Goal: Information Seeking & Learning: Learn about a topic

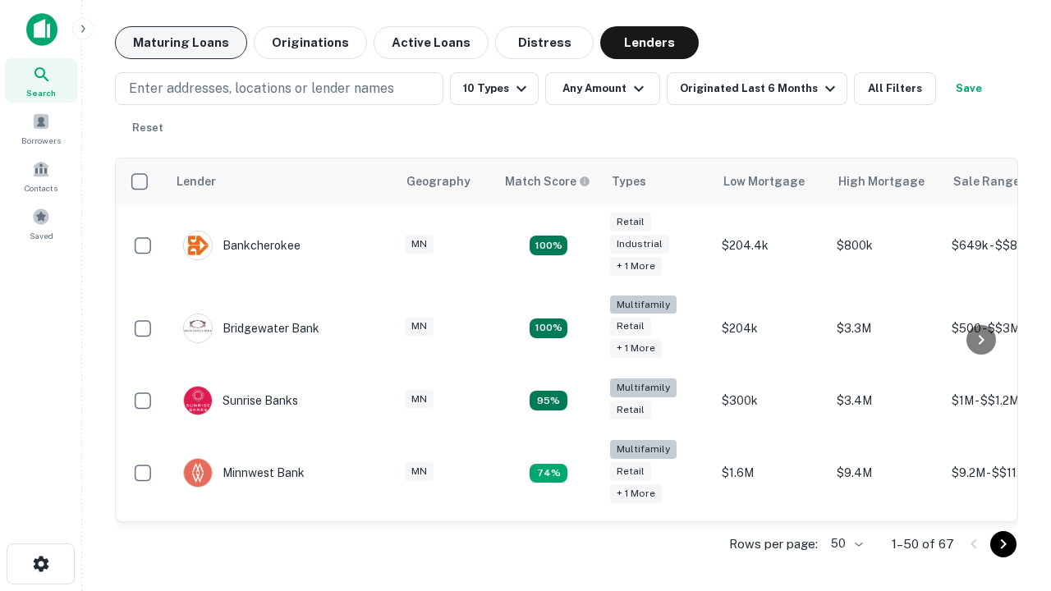
click at [181, 43] on button "Maturing Loans" at bounding box center [181, 42] width 132 height 33
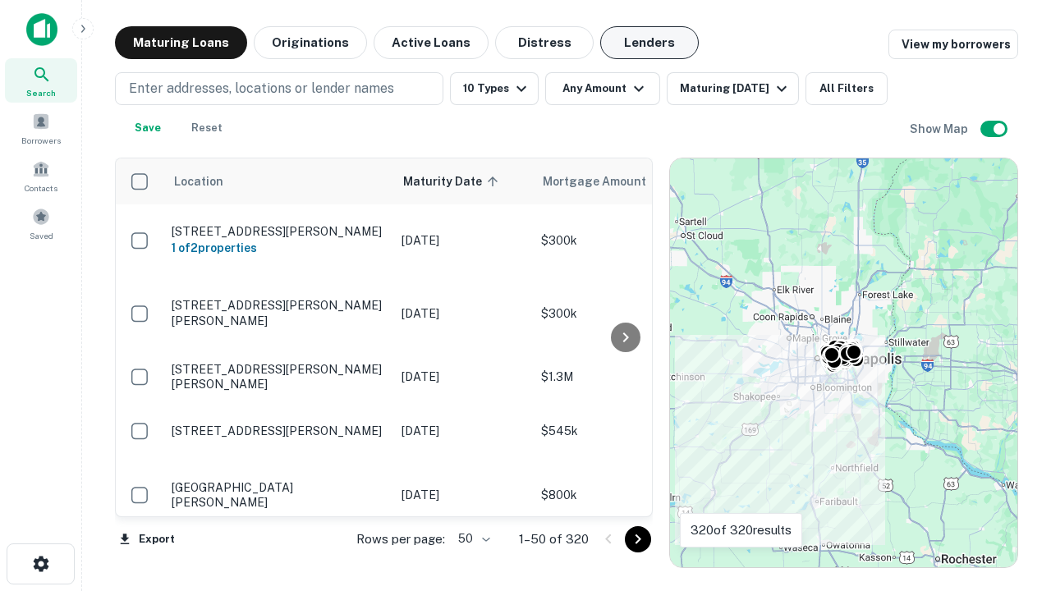
click at [650, 43] on button "Lenders" at bounding box center [649, 42] width 99 height 33
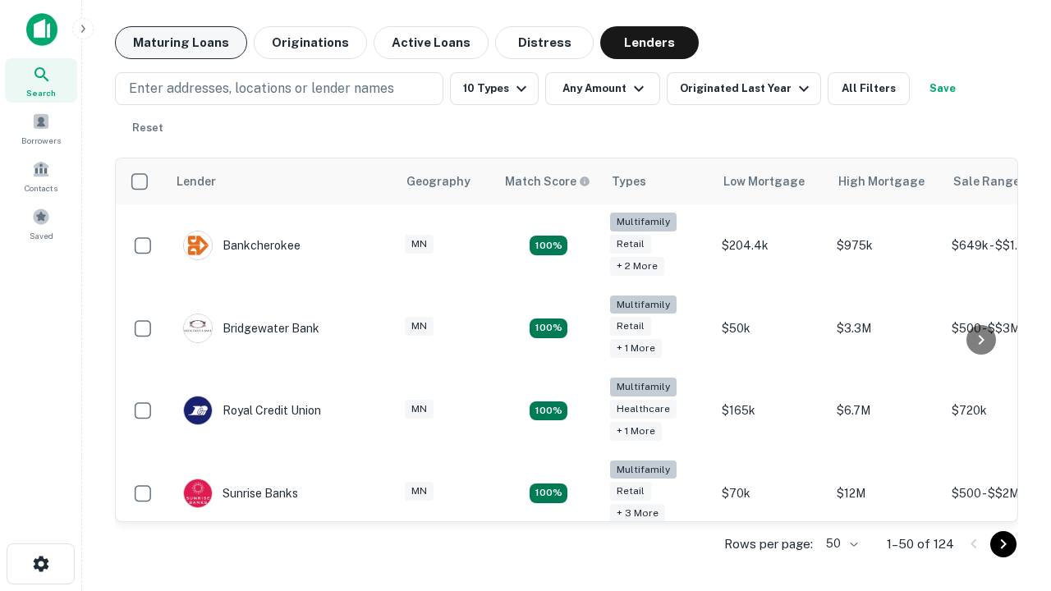
click at [181, 43] on button "Maturing Loans" at bounding box center [181, 42] width 132 height 33
